Goal: Transaction & Acquisition: Purchase product/service

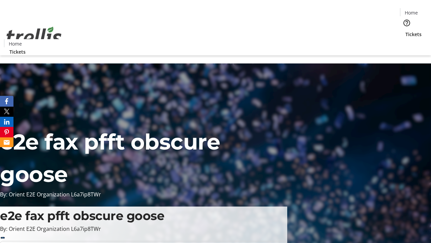
click at [406, 31] on span "Tickets" at bounding box center [414, 34] width 16 height 7
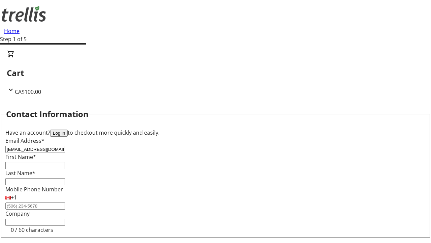
type input "[EMAIL_ADDRESS][DOMAIN_NAME]"
type input "[PERSON_NAME]"
